Goal: Check status: Check status

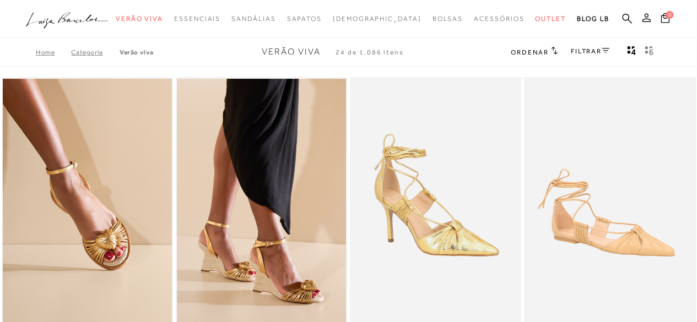
click at [646, 23] on button at bounding box center [646, 19] width 15 height 14
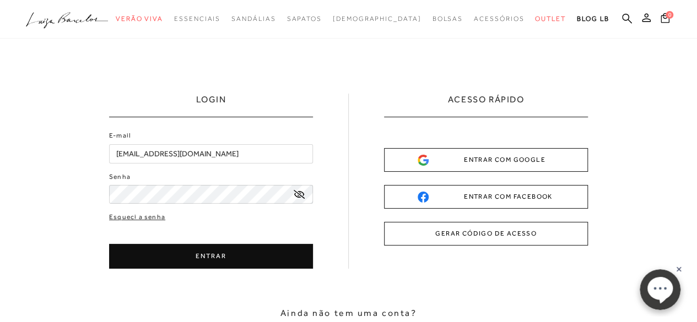
click at [431, 231] on button "GERAR CÓDIGO DE ACESSO" at bounding box center [486, 234] width 204 height 24
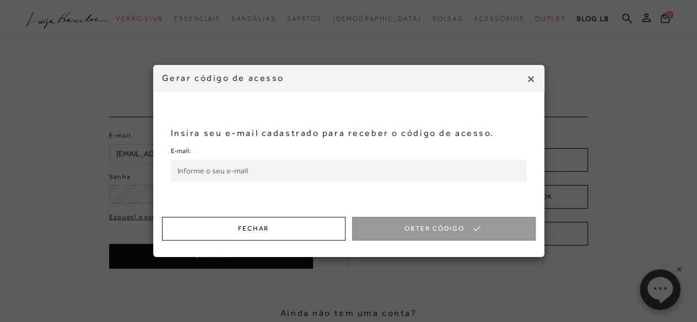
click at [327, 166] on input "E-mail:" at bounding box center [349, 171] width 356 height 22
type input "[EMAIL_ADDRESS][DOMAIN_NAME]"
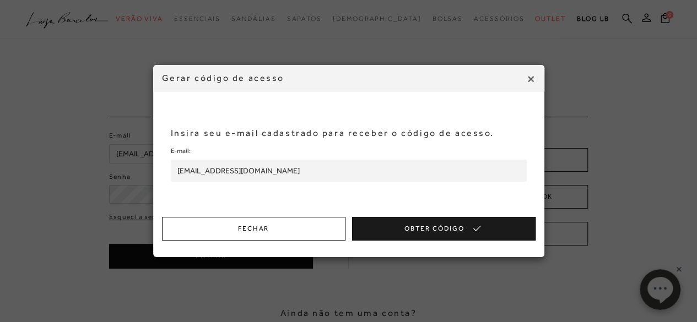
click at [413, 238] on button "Obter Código" at bounding box center [444, 229] width 184 height 24
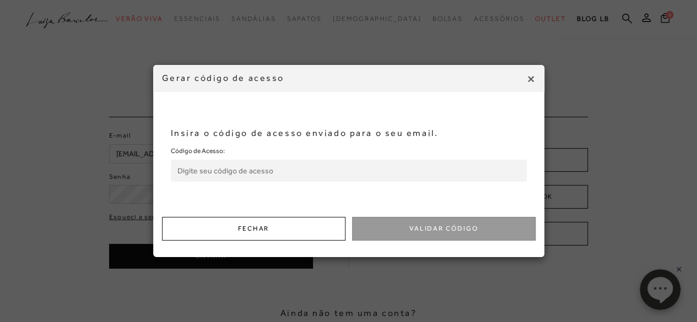
click at [368, 168] on input "Código de Acesso:" at bounding box center [349, 171] width 356 height 22
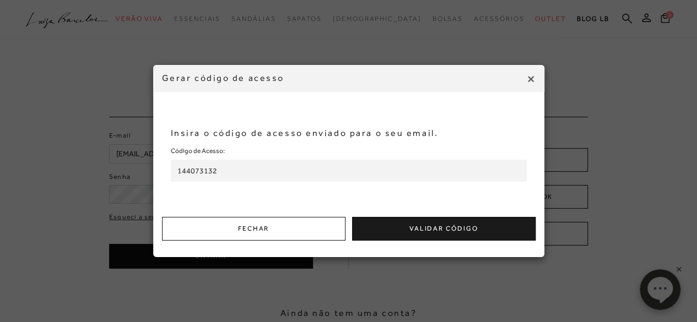
type input "144073132"
click at [405, 225] on button "Validar Código" at bounding box center [444, 229] width 184 height 24
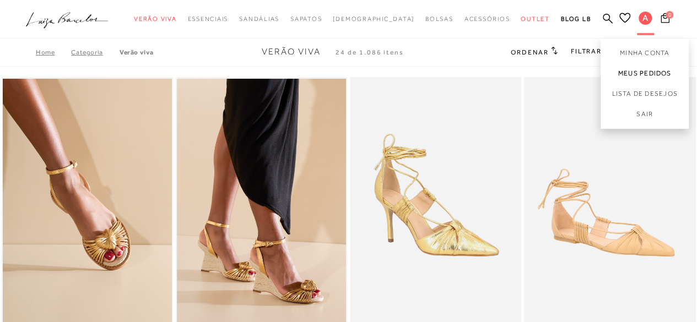
click at [647, 72] on link "Meus Pedidos" at bounding box center [645, 73] width 88 height 20
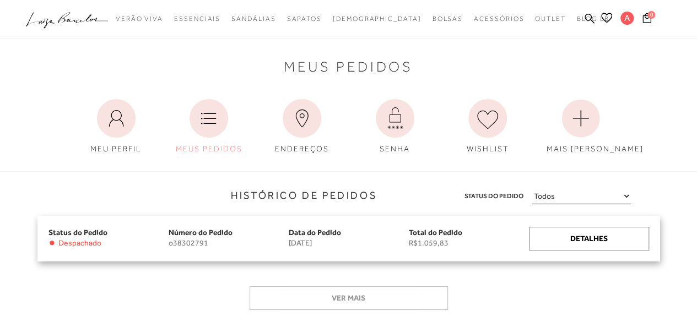
click at [550, 251] on div "Status do Pedido • Despachado Número do Pedido o38302791 Data do Pedido 15 de s…" at bounding box center [348, 239] width 623 height 46
click at [552, 242] on div "Detalhes" at bounding box center [589, 239] width 120 height 24
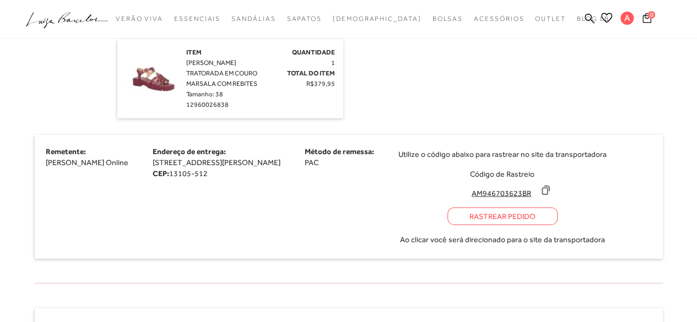
scroll to position [1103, 0]
click at [524, 214] on div "Rastrear Pedido" at bounding box center [503, 216] width 110 height 18
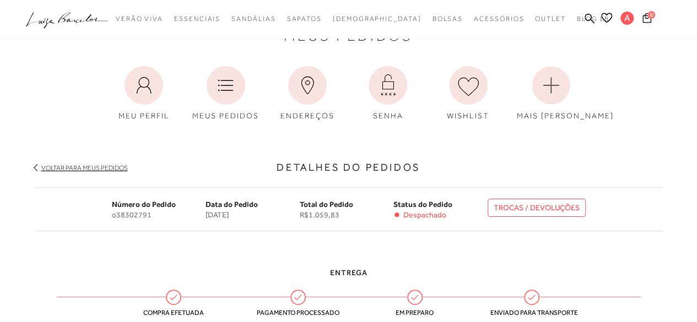
scroll to position [0, 0]
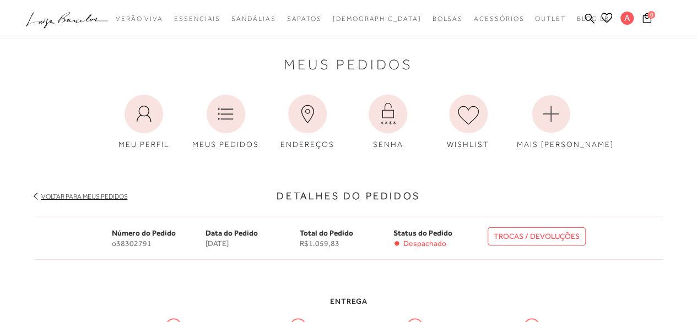
click at [529, 234] on link "TROCAS / DEVOLUÇÕES" at bounding box center [537, 237] width 98 height 18
